Goal: Information Seeking & Learning: Learn about a topic

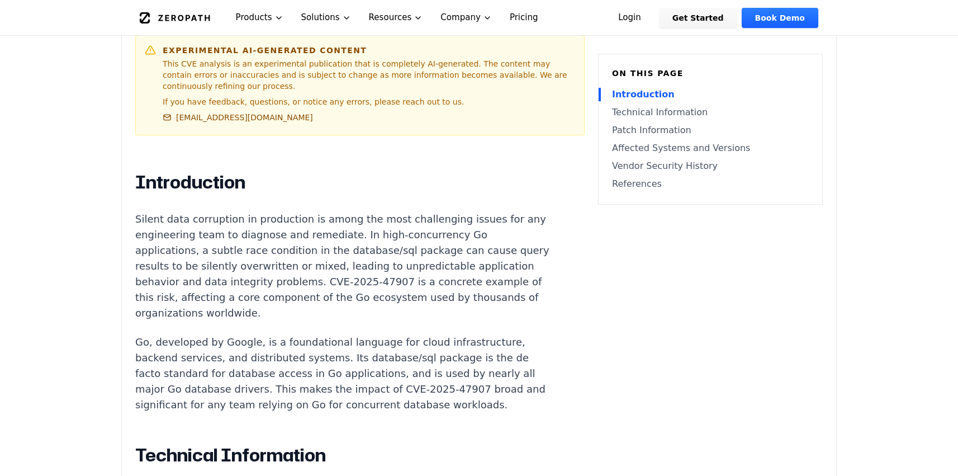
scroll to position [561, 0]
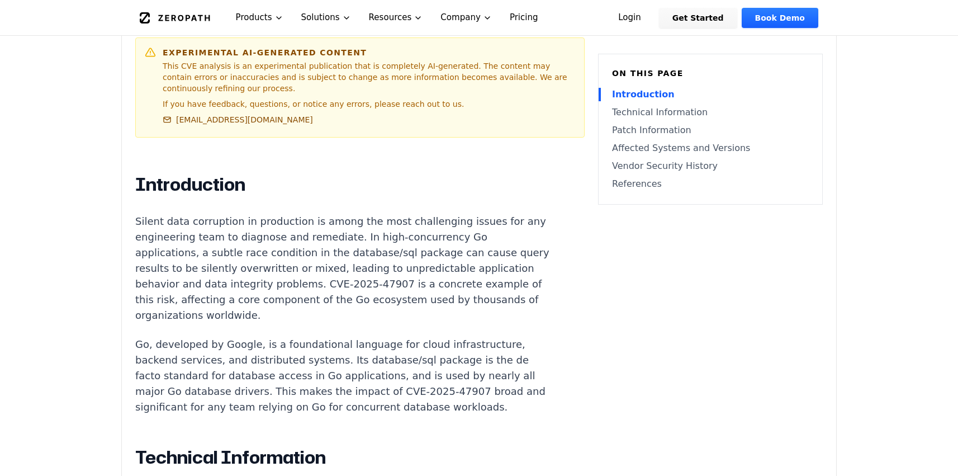
drag, startPoint x: 337, startPoint y: 232, endPoint x: 452, endPoint y: 239, distance: 115.9
click at [452, 239] on p "Silent data corruption in production is among the most challenging issues for a…" at bounding box center [343, 269] width 416 height 110
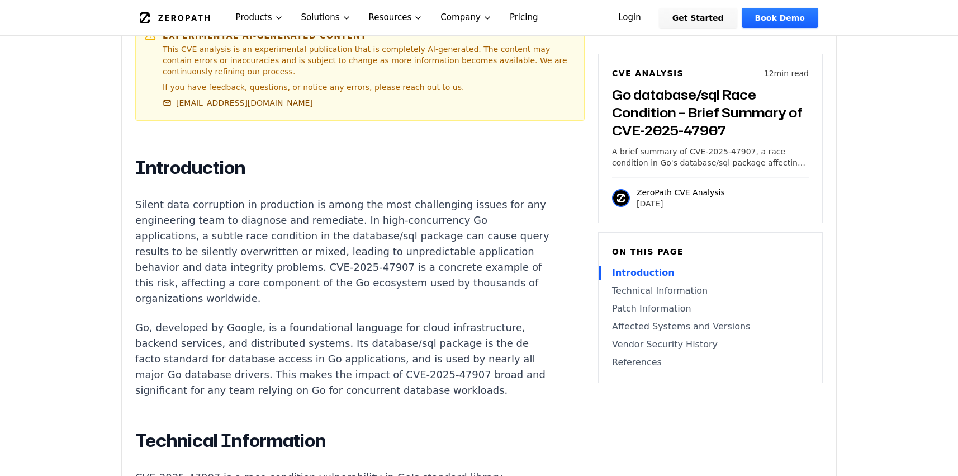
scroll to position [575, 0]
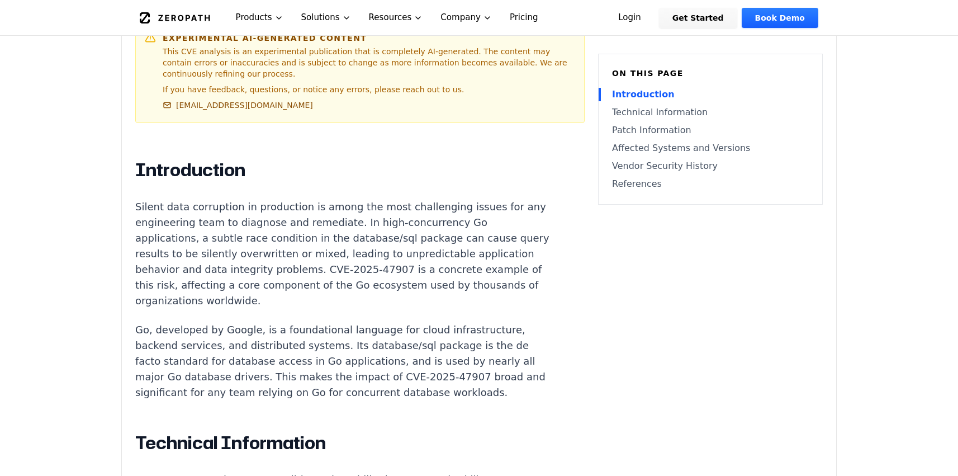
click at [180, 229] on p "Silent data corruption in production is among the most challenging issues for a…" at bounding box center [343, 254] width 416 height 110
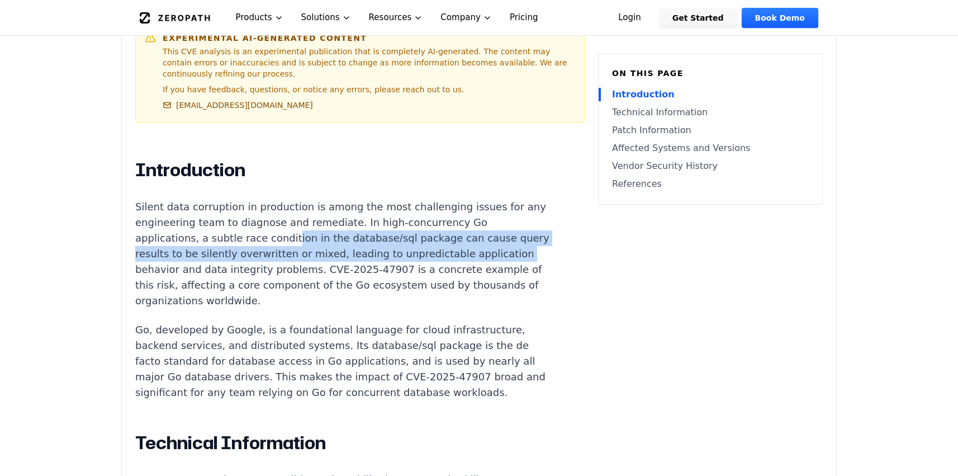
drag, startPoint x: 190, startPoint y: 235, endPoint x: 409, endPoint y: 309, distance: 231.2
click at [399, 247] on p "Silent data corruption in production is among the most challenging issues for a…" at bounding box center [343, 254] width 416 height 110
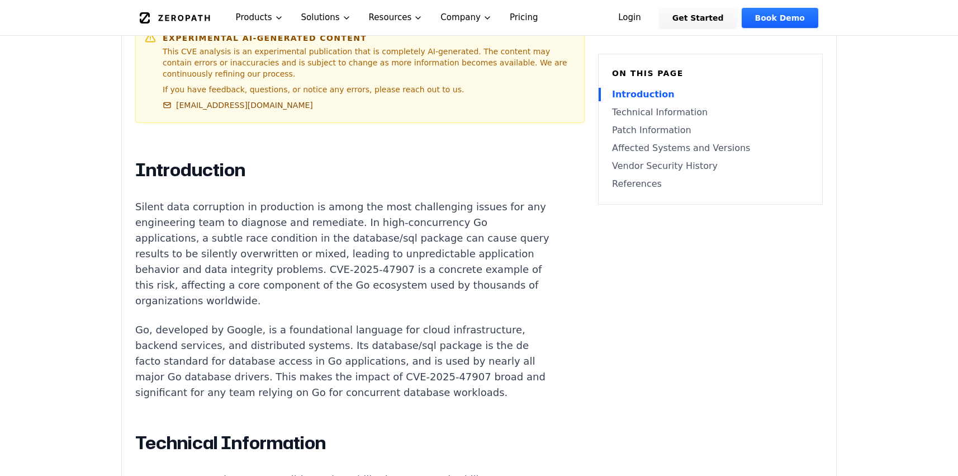
click at [404, 375] on p "Go, developed by Google, is a foundational language for cloud infrastructure, b…" at bounding box center [343, 361] width 416 height 78
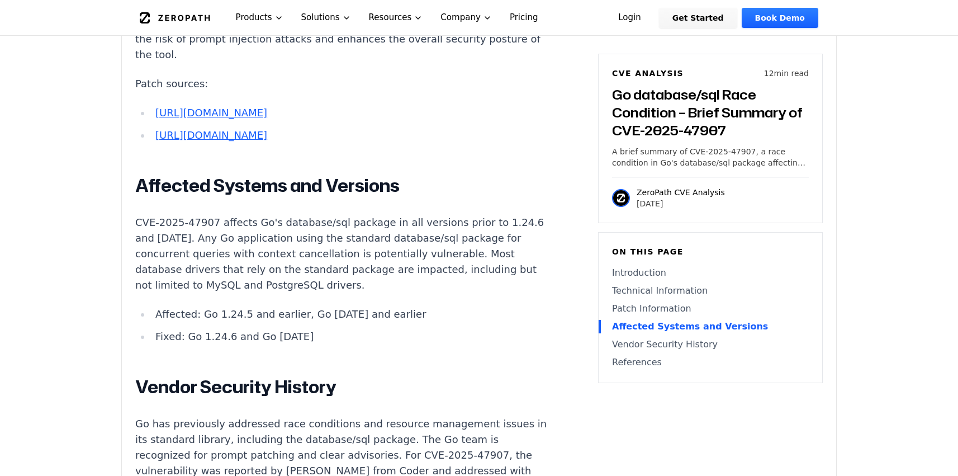
scroll to position [2209, 0]
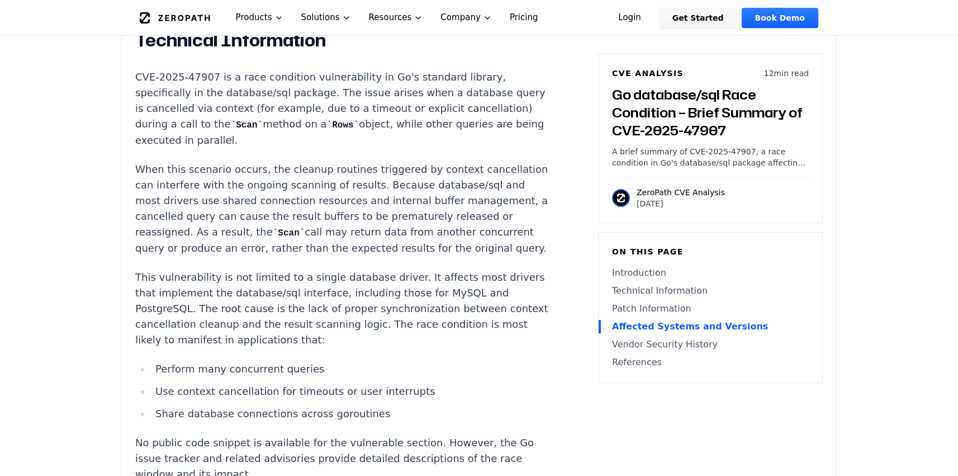
scroll to position [0, 0]
